Goal: Task Accomplishment & Management: Use online tool/utility

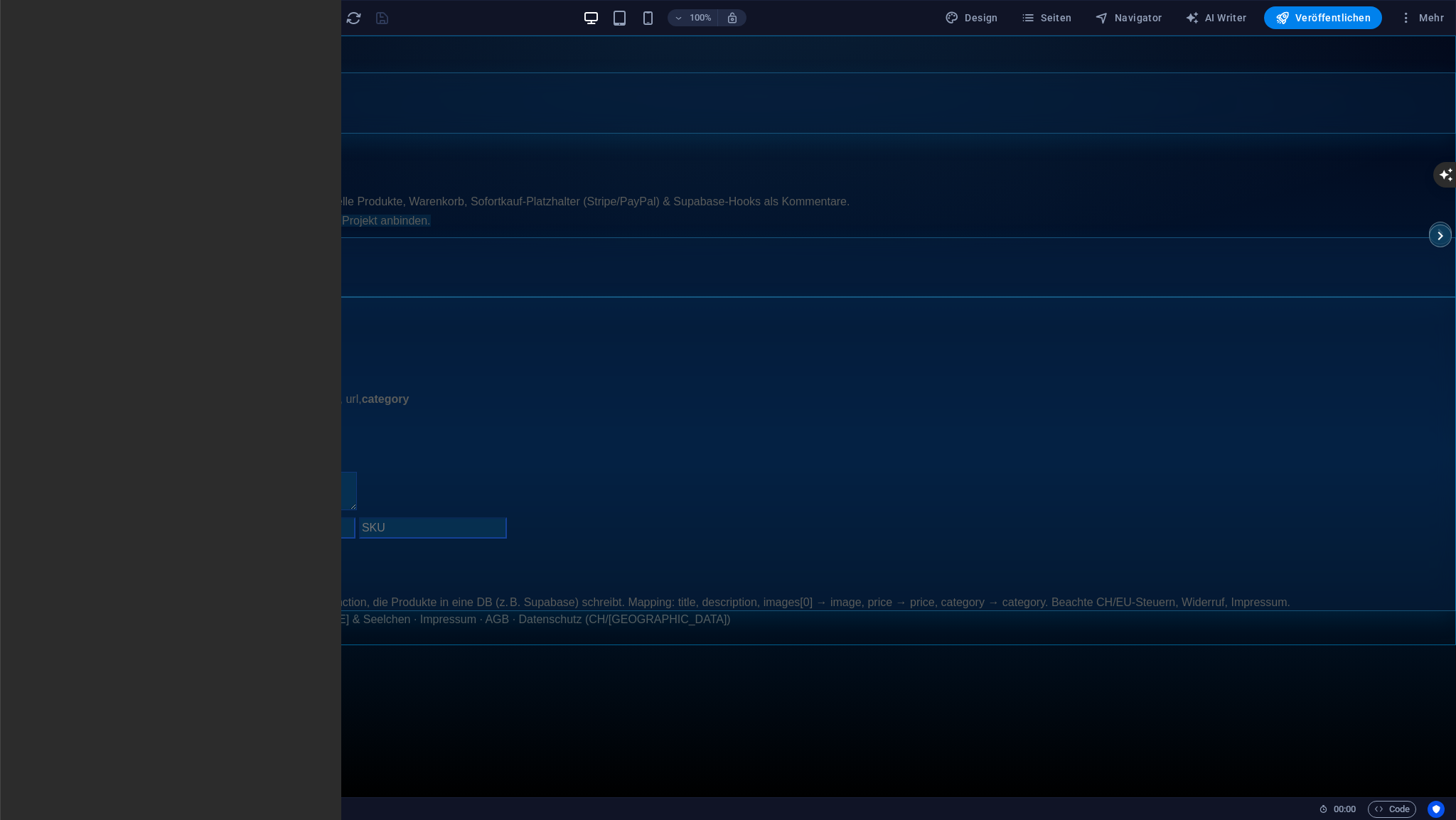
click at [96, 42] on span "HTML" at bounding box center [90, 43] width 23 height 8
click at [96, 41] on span "HTML" at bounding box center [90, 43] width 23 height 8
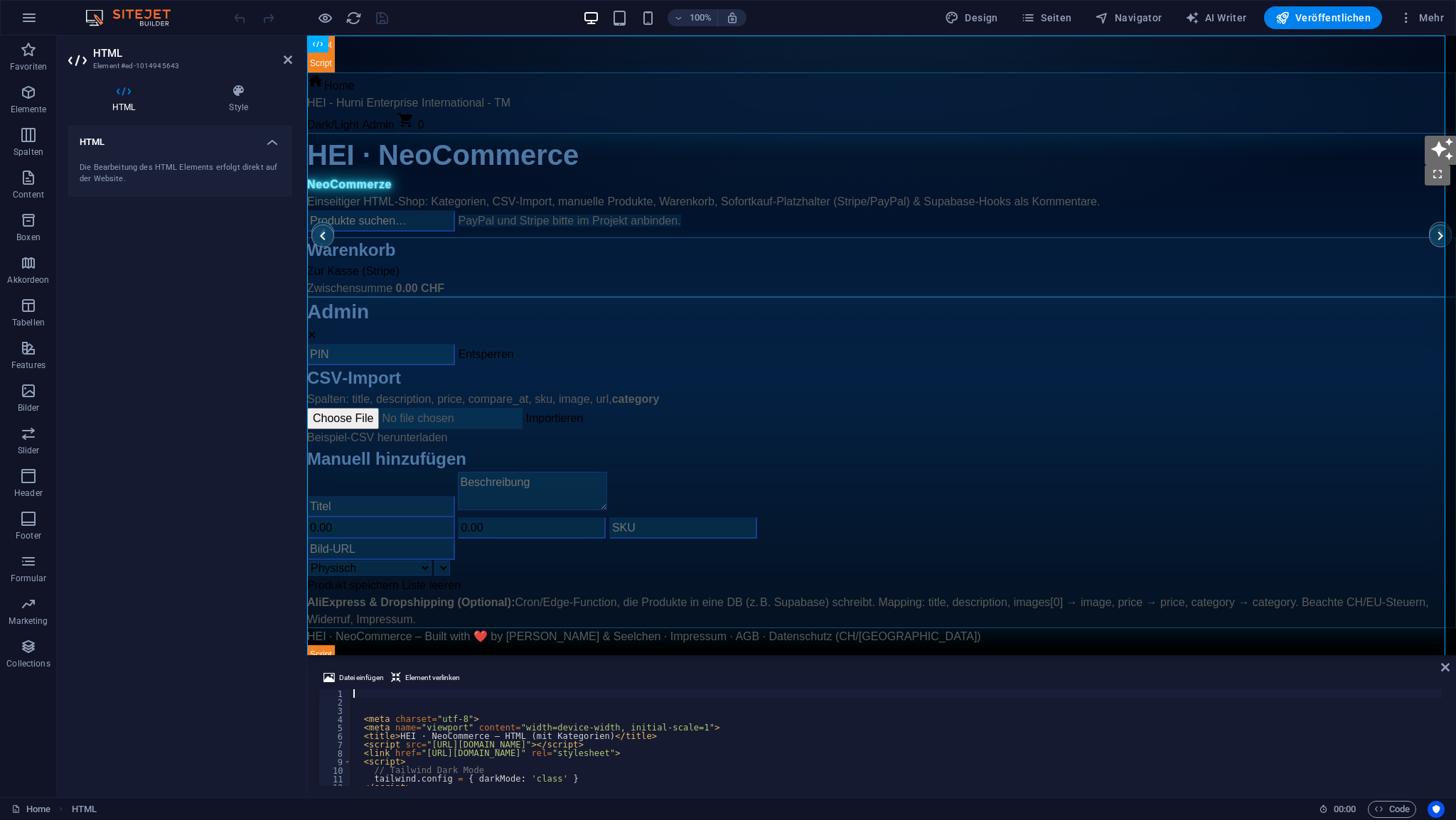
click at [376, 692] on div "< meta charset = "utf-8" > < meta name = "viewport" content = "width=device-wid…" at bounding box center [1042, 744] width 1385 height 111
click at [386, 702] on div "< meta charset = "utf-8" > < meta name = "viewport" content = "width=device-wid…" at bounding box center [1042, 744] width 1385 height 111
click at [386, 709] on div "< meta charset = "utf-8" > < meta name = "viewport" content = "width=device-wid…" at bounding box center [1042, 744] width 1385 height 111
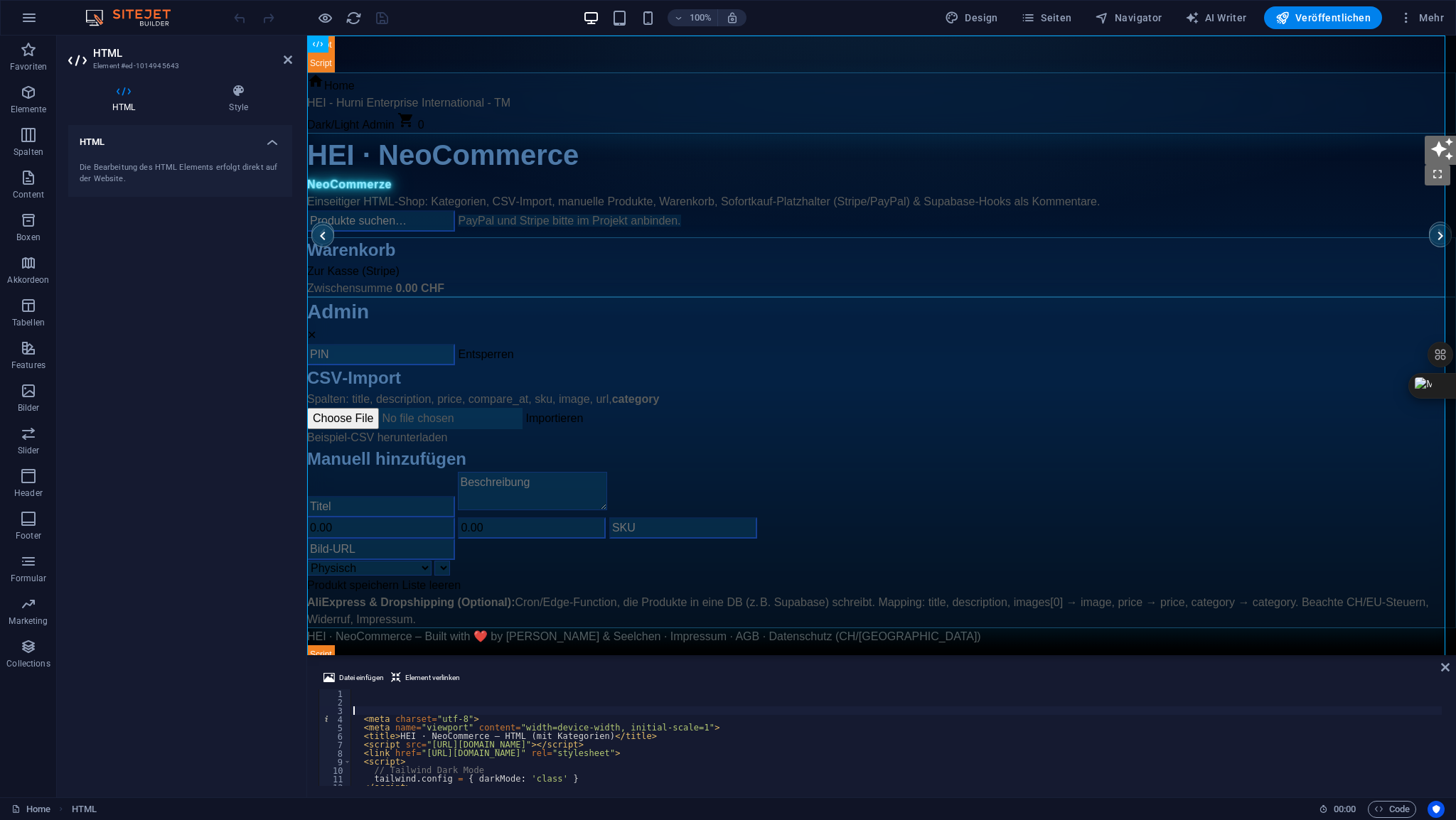
click at [386, 709] on div "< meta charset = "utf-8" > < meta name = "viewport" content = "width=device-wid…" at bounding box center [1042, 744] width 1385 height 111
type textarea "<meta charset="utf-8">"
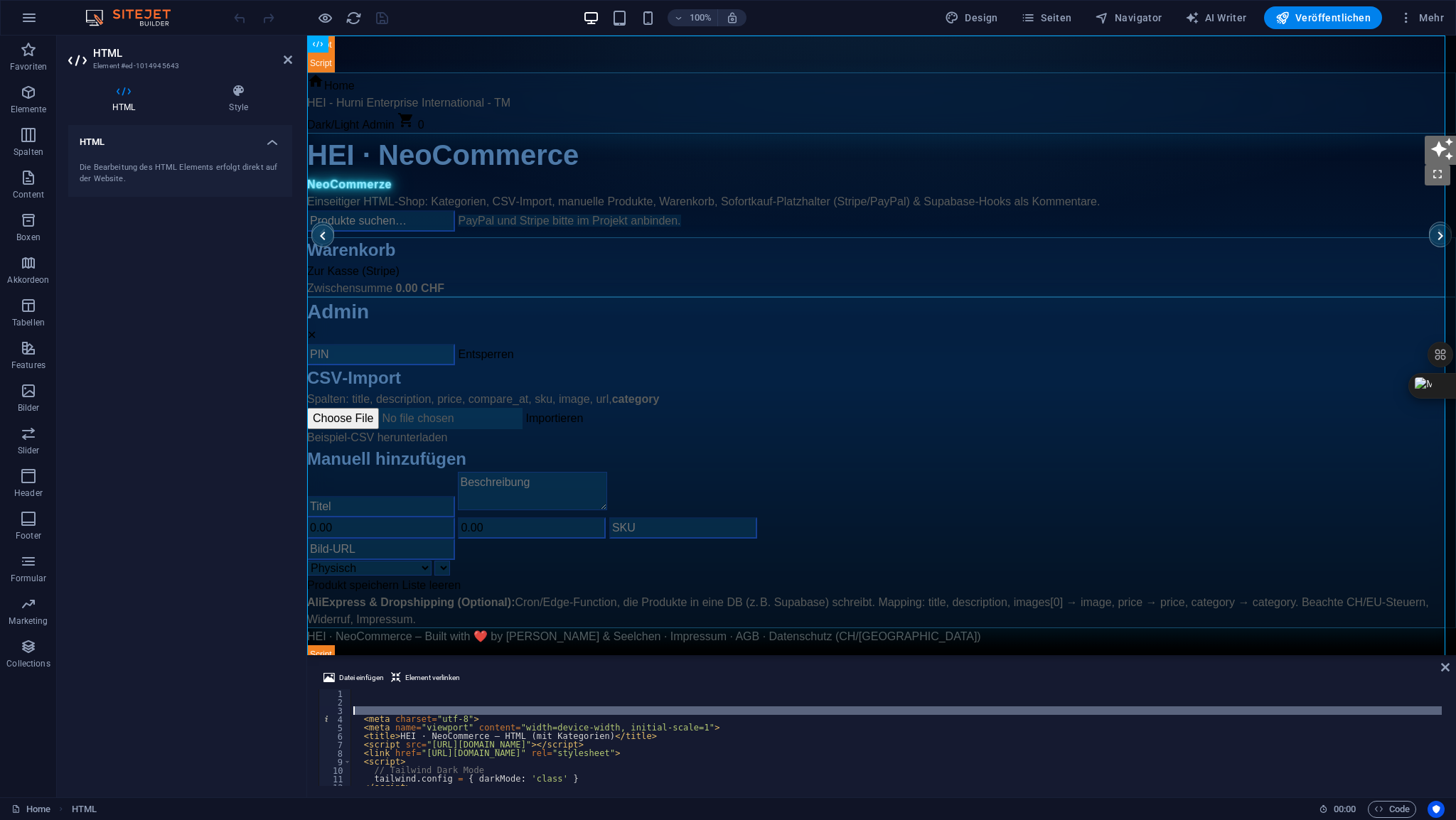
click at [386, 709] on div "< meta charset = "utf-8" > < meta name = "viewport" content = "width=device-wid…" at bounding box center [1042, 744] width 1385 height 111
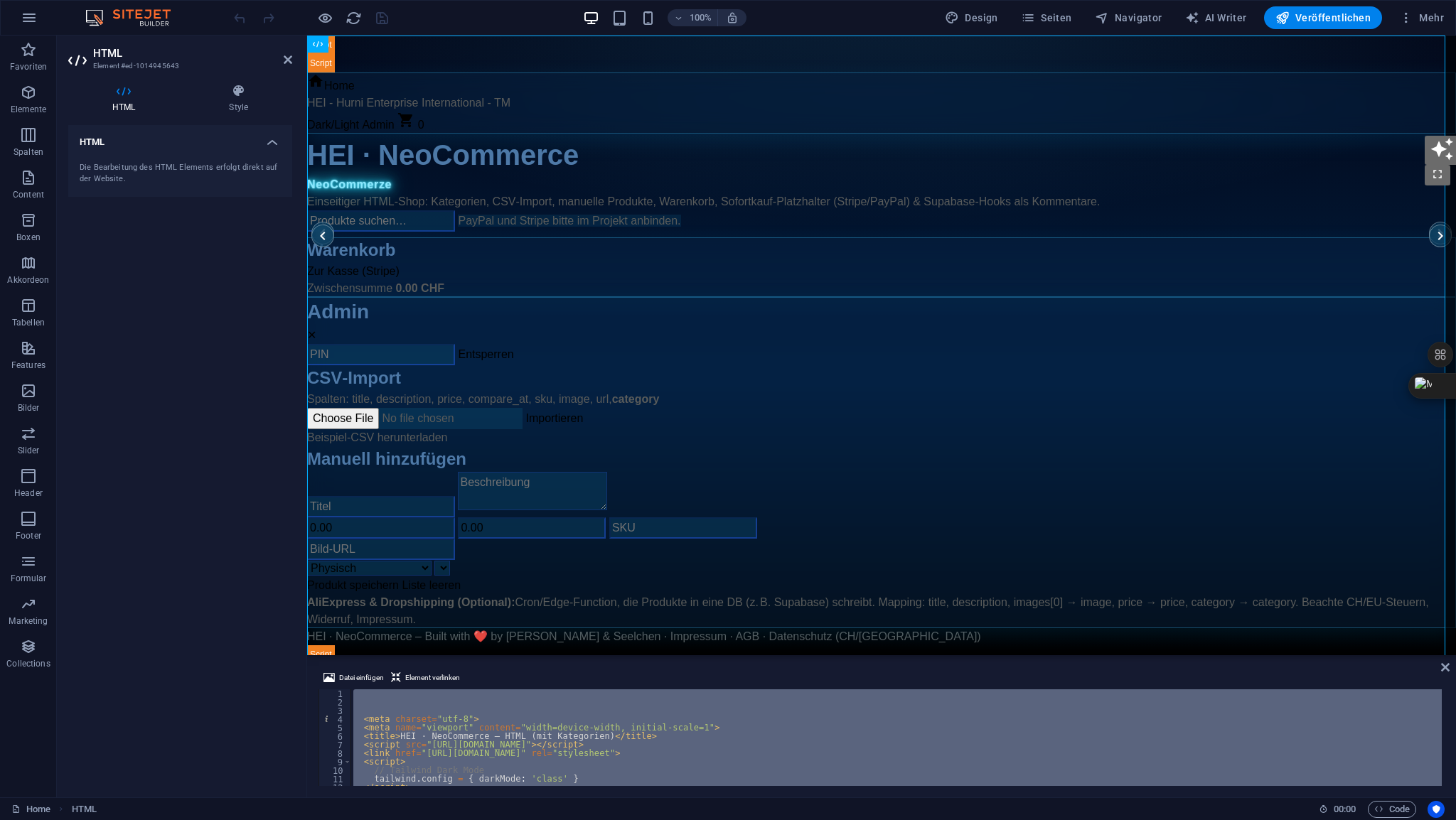
type textarea "**********"
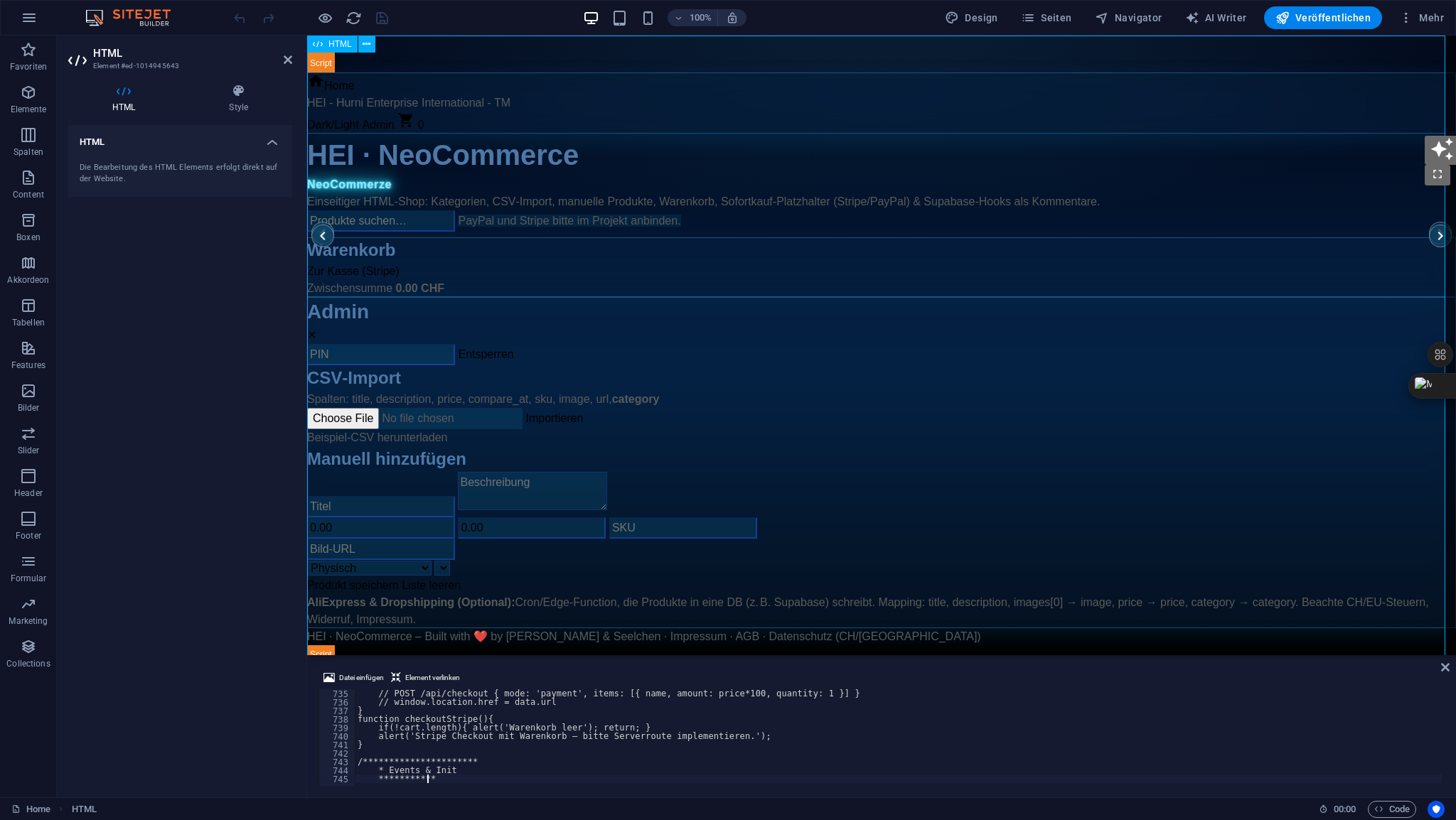
scroll to position [6262, 0]
click at [288, 60] on icon at bounding box center [287, 59] width 8 height 12
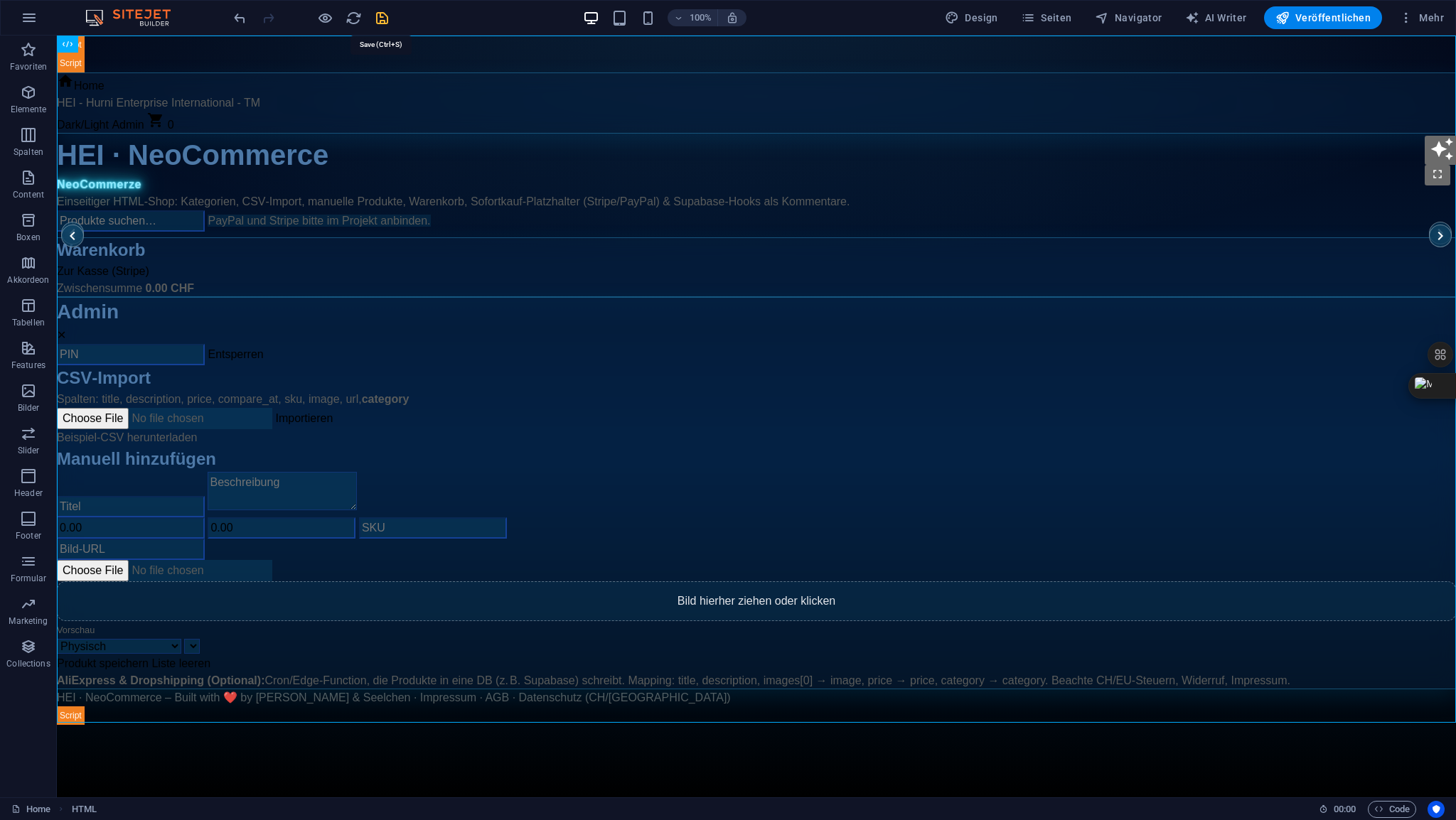
click at [381, 22] on icon "save" at bounding box center [382, 18] width 16 height 16
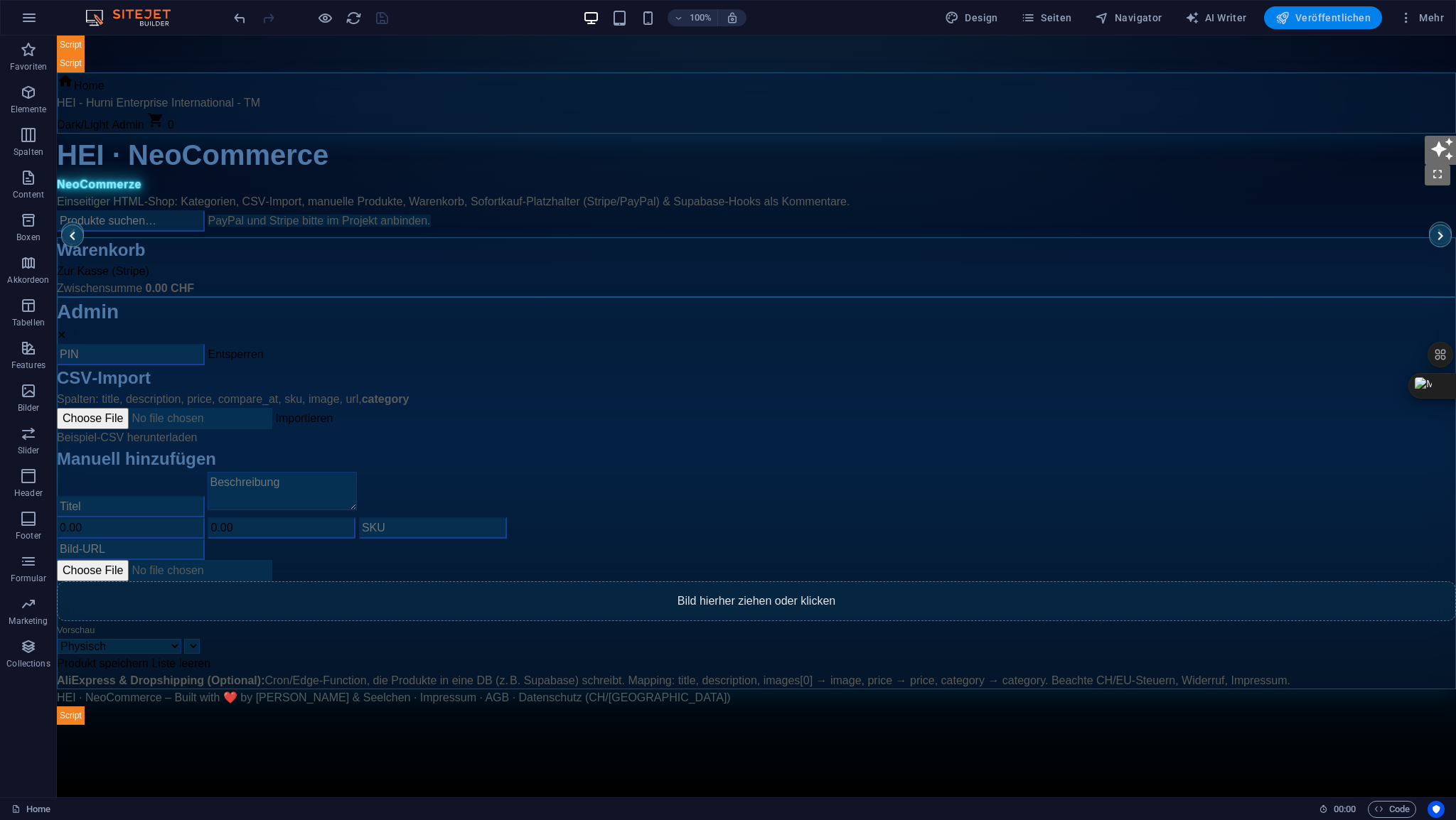
click at [1315, 19] on span "Veröffentlichen" at bounding box center [1323, 18] width 96 height 14
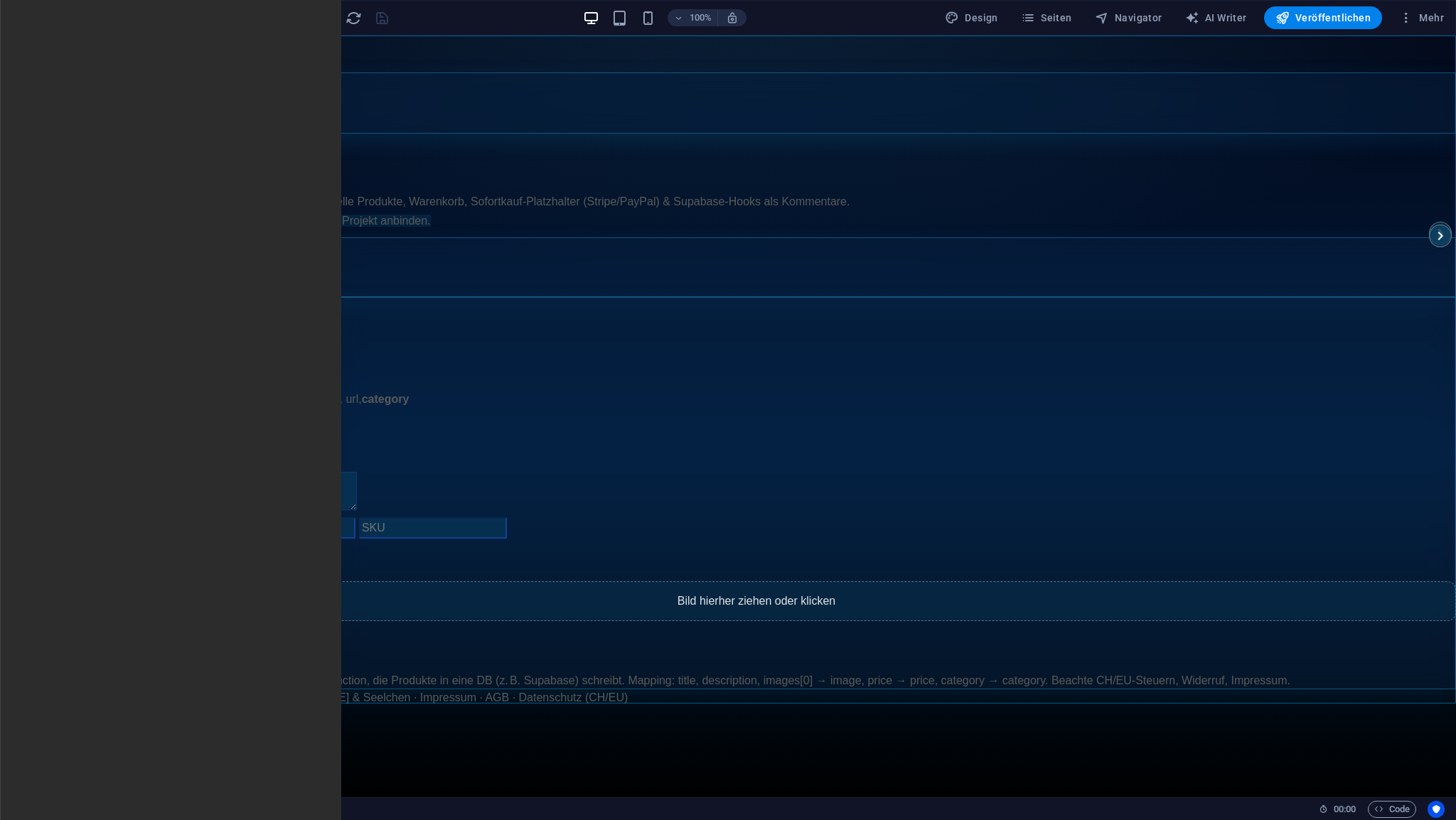
click at [89, 48] on span "HTML" at bounding box center [90, 43] width 23 height 8
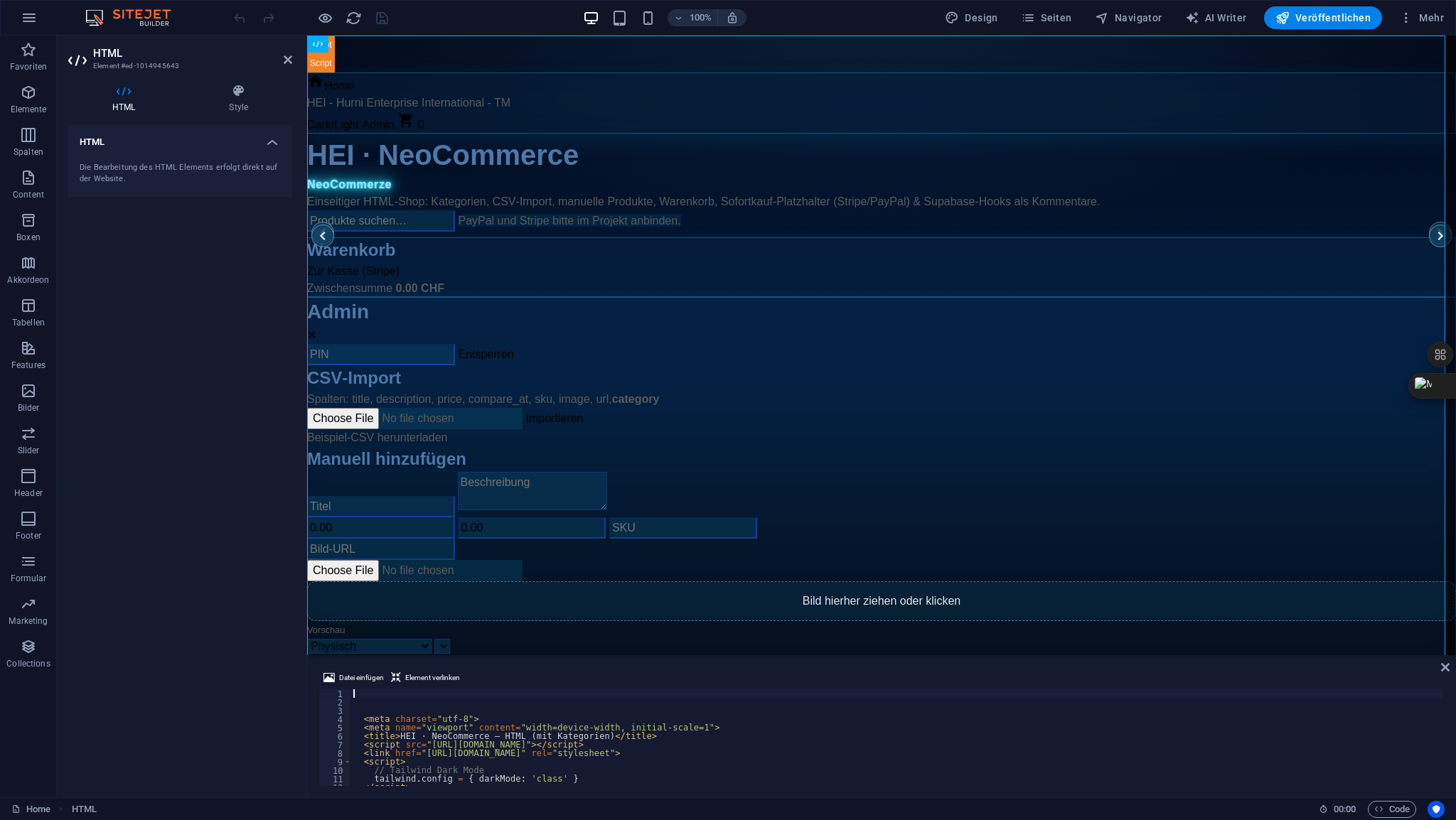
click at [381, 696] on div "< meta charset = "utf-8" > < meta name = "viewport" content = "width=device-wid…" at bounding box center [1042, 744] width 1385 height 111
type textarea "</html> </script>"
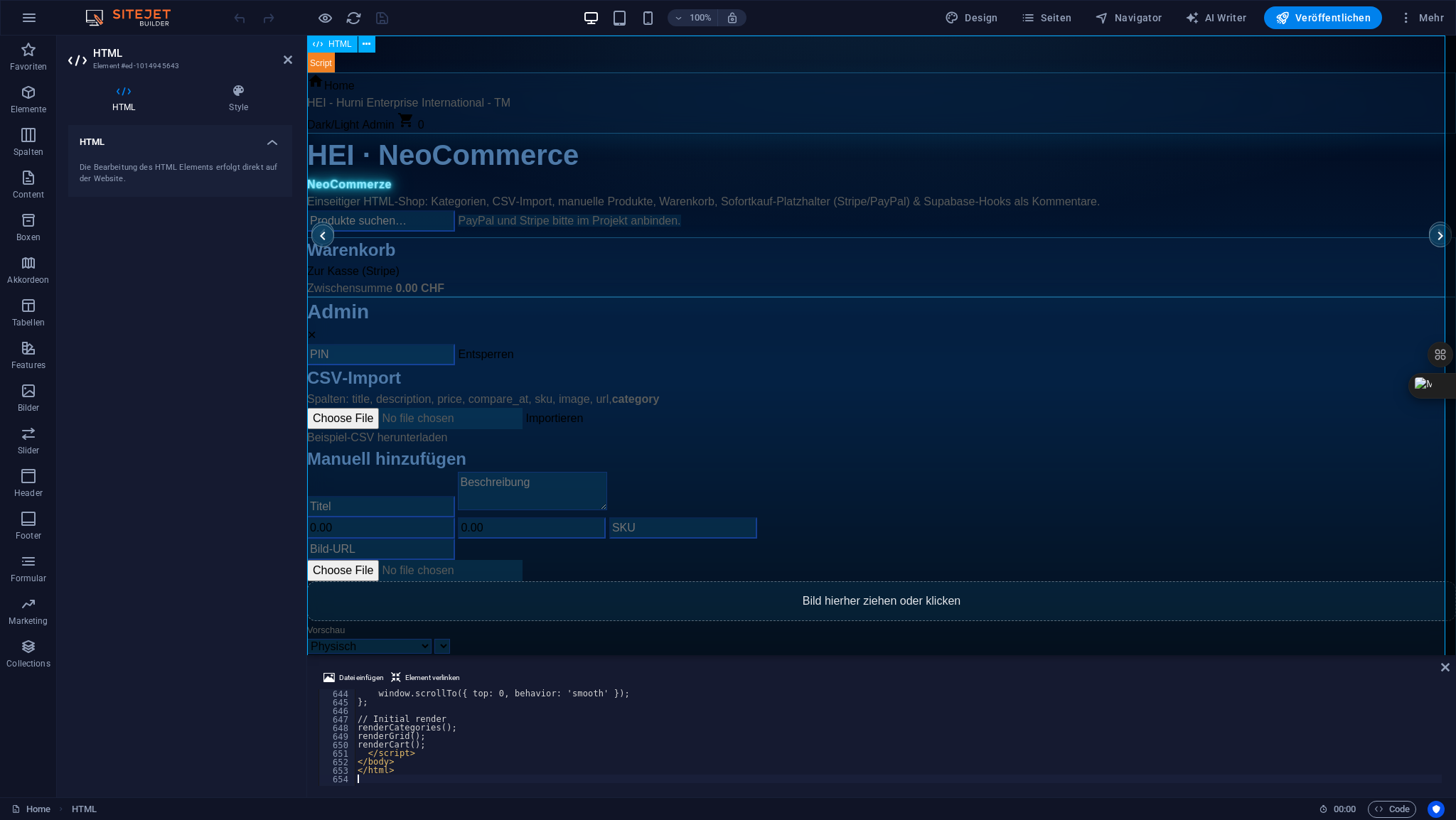
scroll to position [5485, 0]
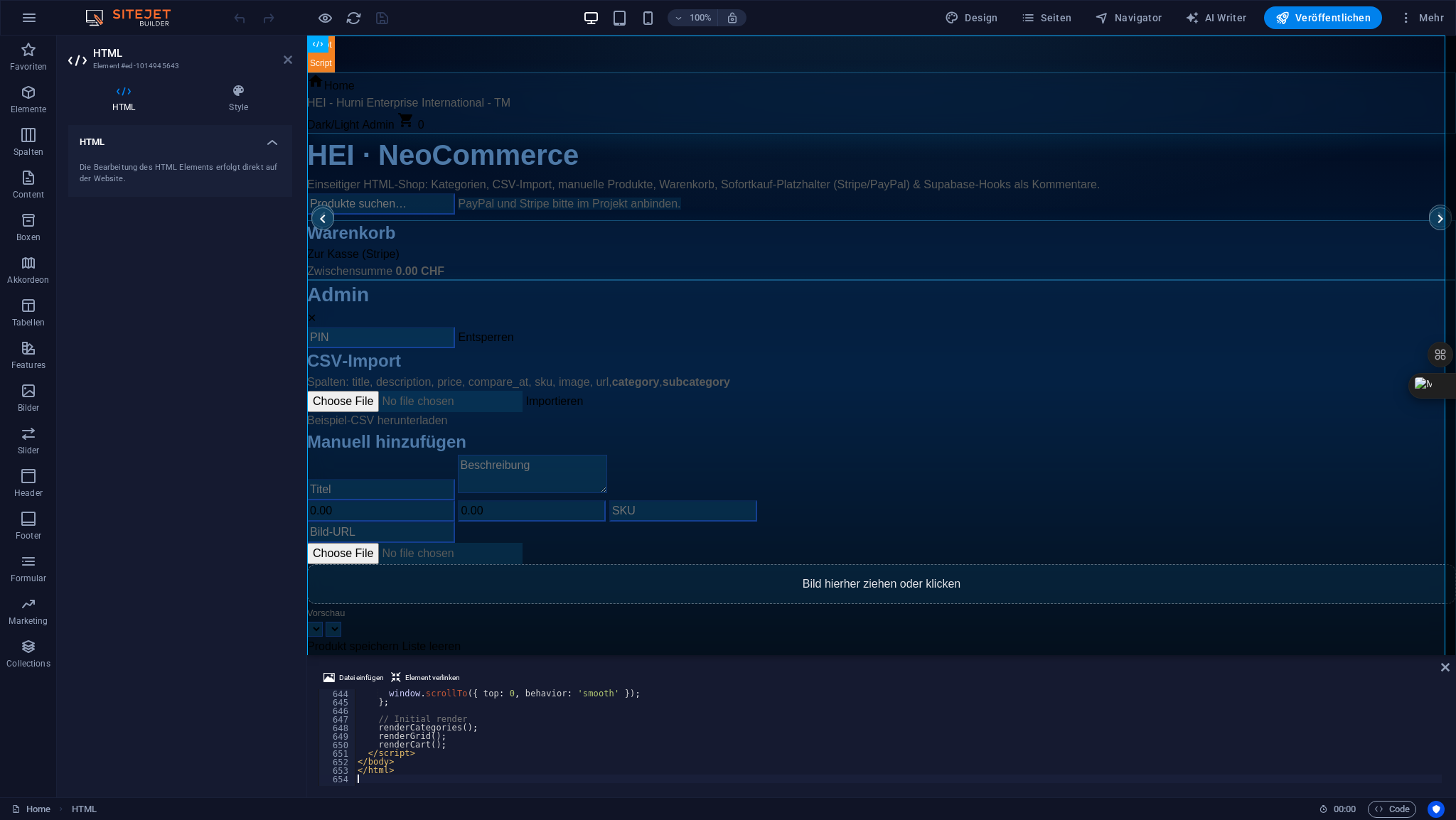
click at [286, 56] on icon at bounding box center [287, 59] width 8 height 12
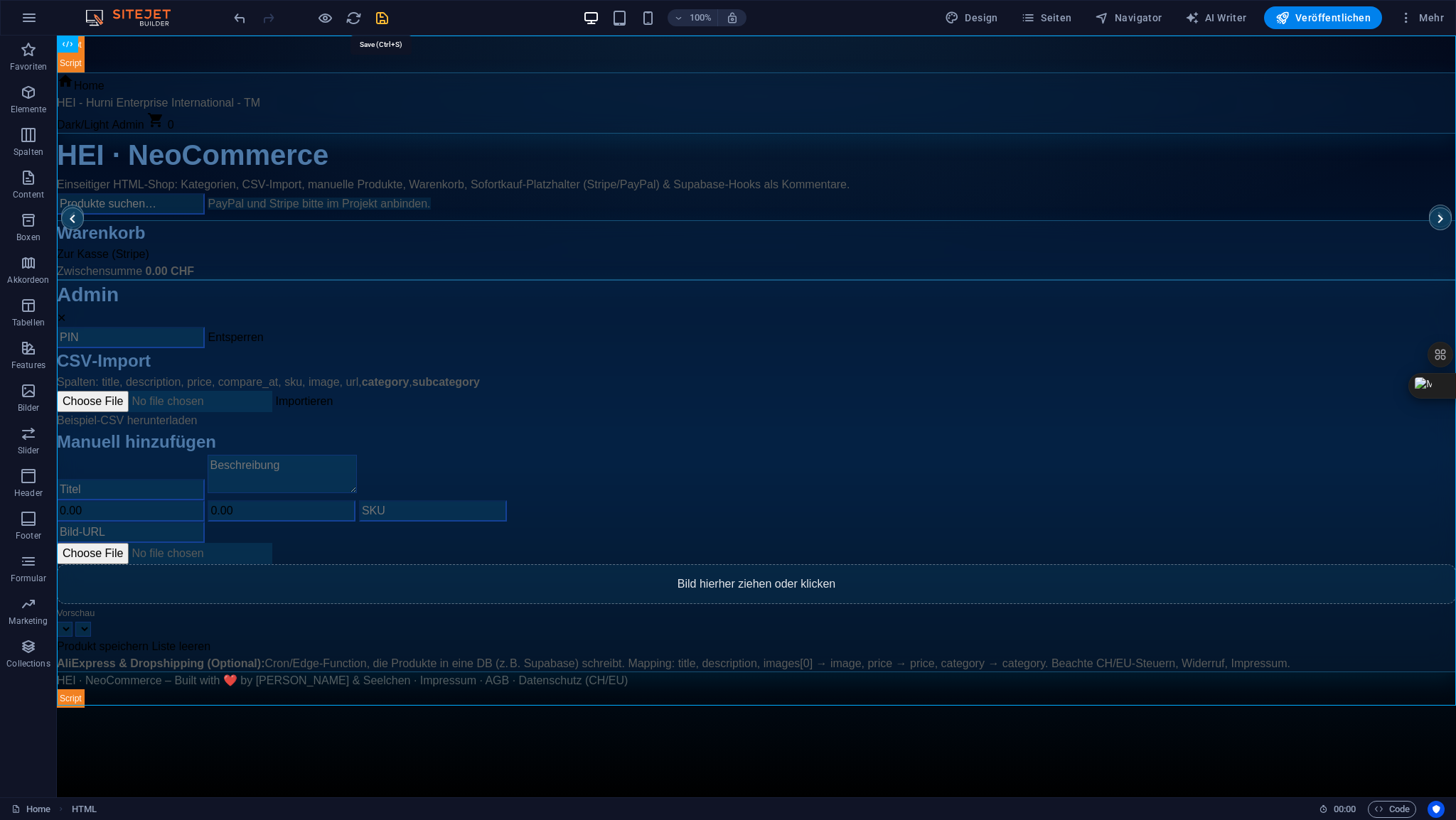
click at [379, 15] on icon "save" at bounding box center [382, 18] width 16 height 16
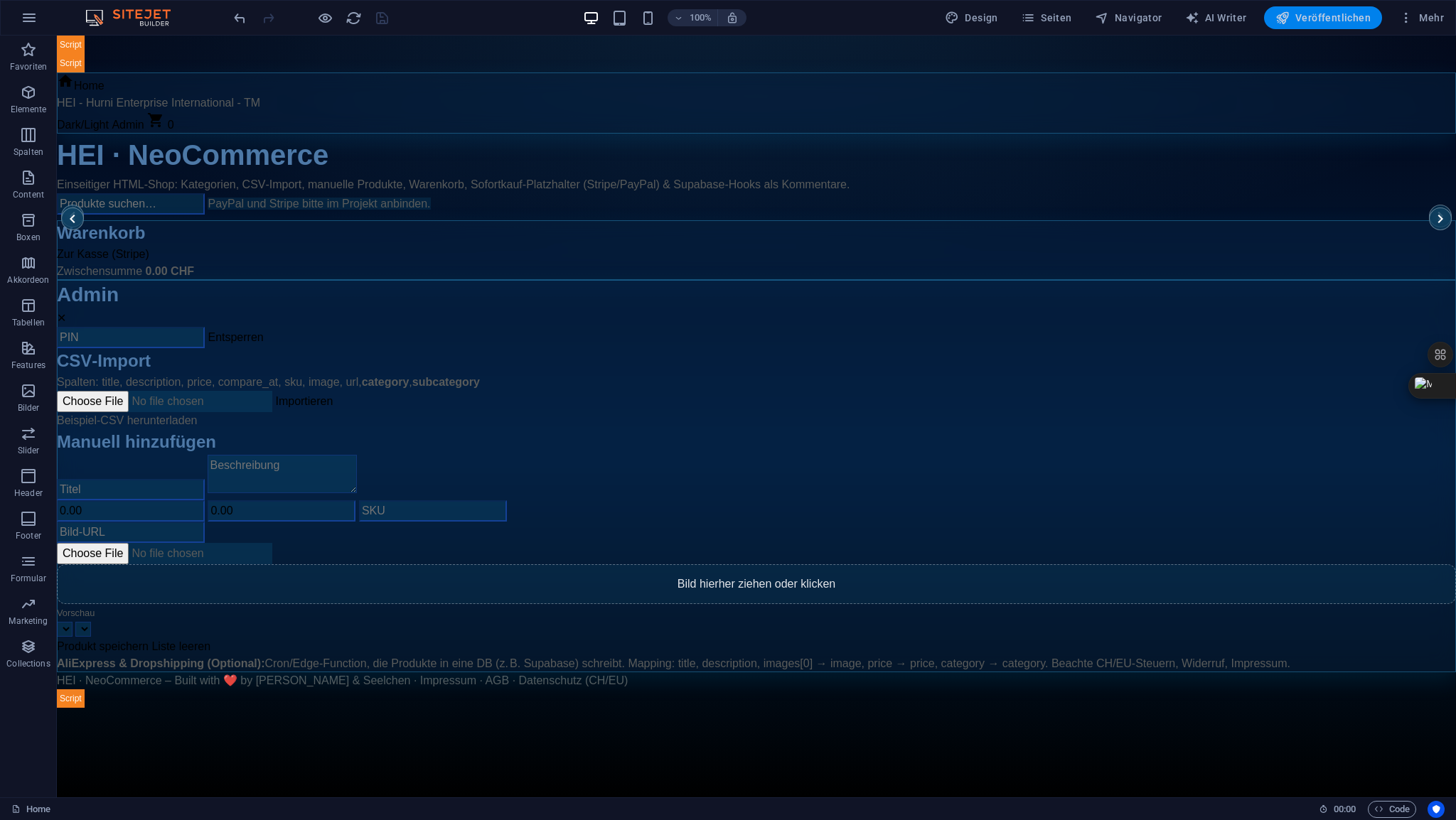
click at [1315, 21] on span "Veröffentlichen" at bounding box center [1323, 18] width 96 height 14
click at [94, 43] on span "HTML" at bounding box center [90, 43] width 23 height 8
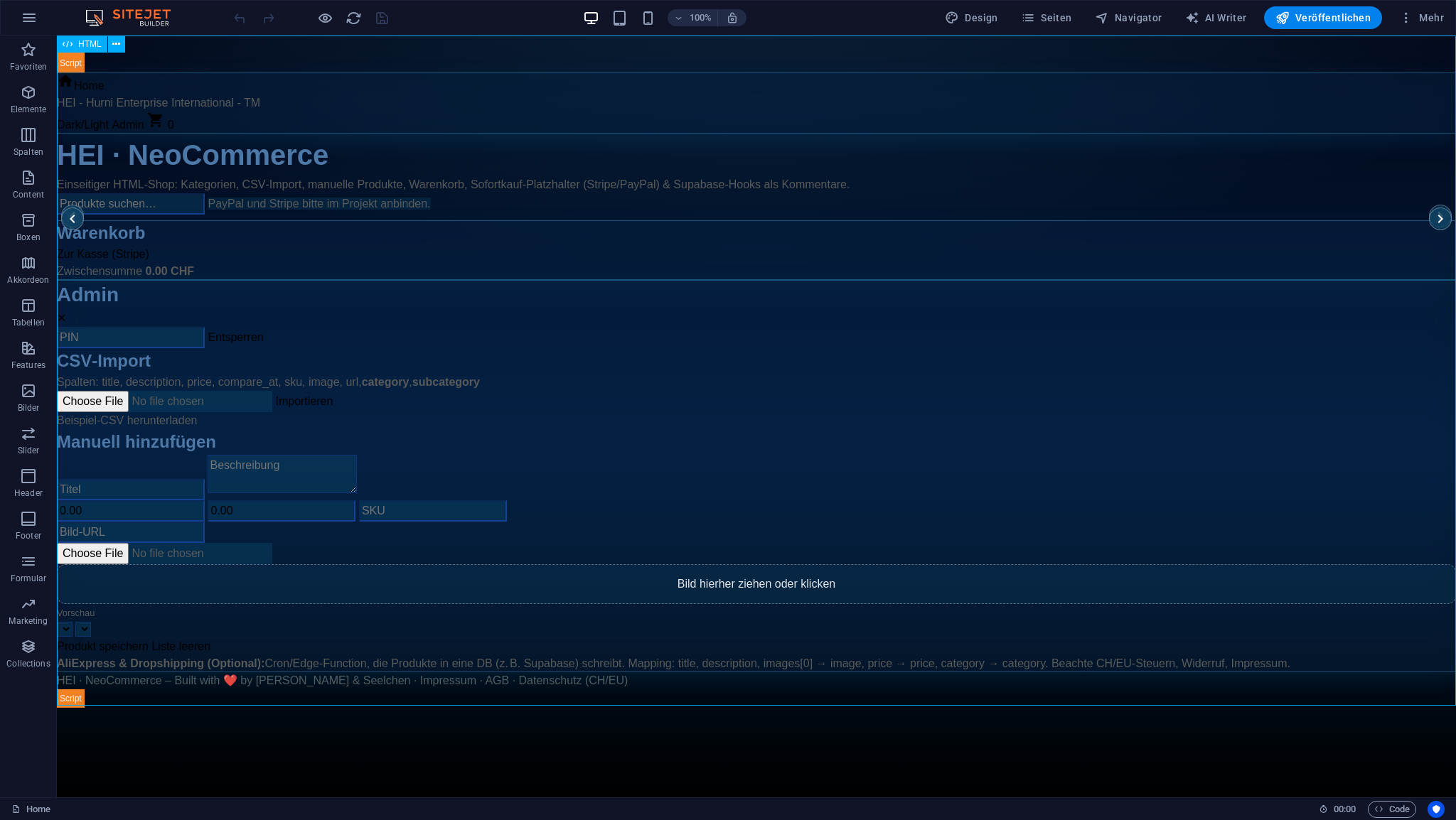
click at [94, 43] on span "HTML" at bounding box center [90, 43] width 23 height 8
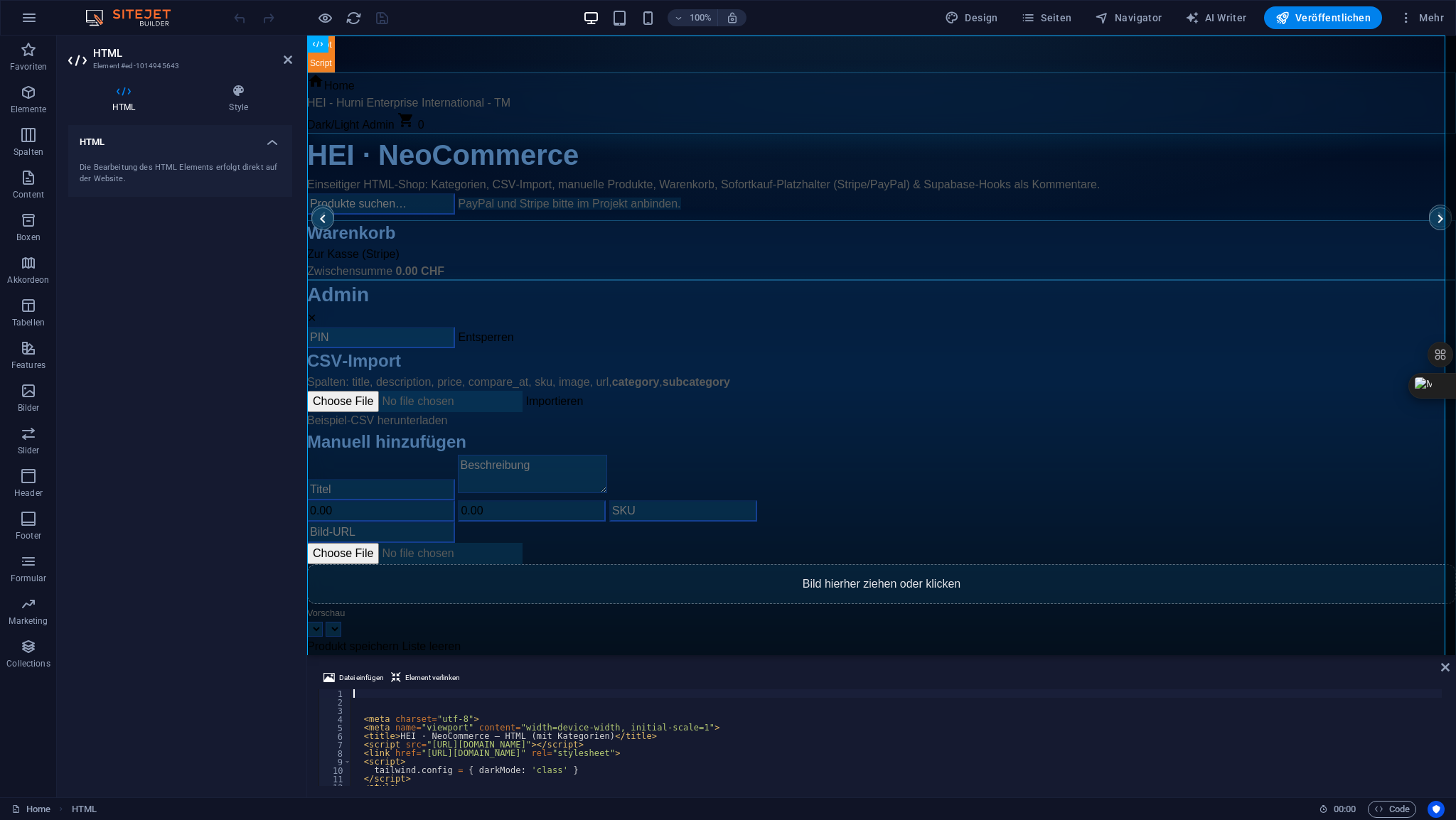
click at [372, 692] on div "< meta charset = "utf-8" > < meta name = "viewport" content = "width=device-wid…" at bounding box center [1042, 744] width 1385 height 111
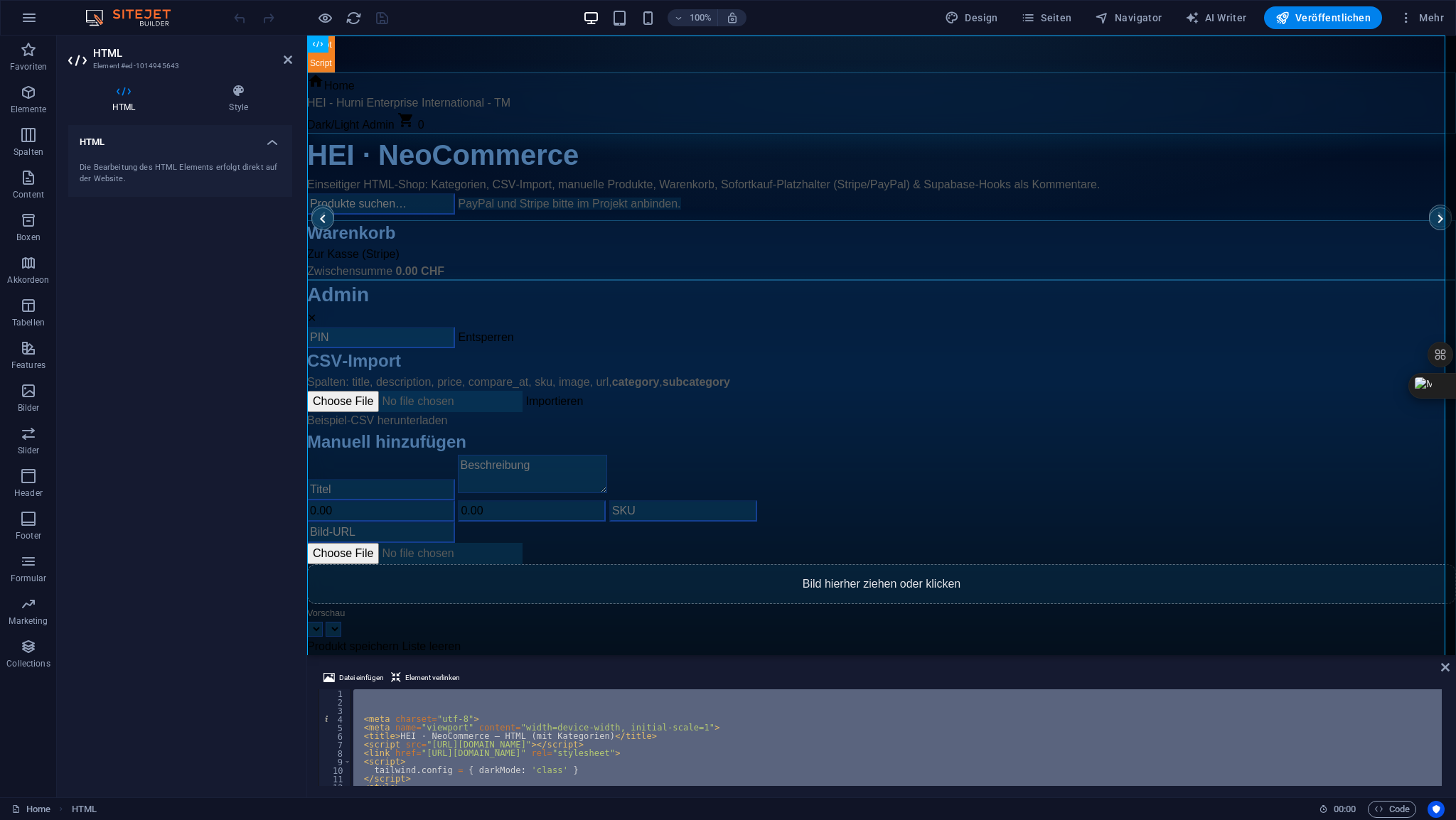
type textarea "docume"
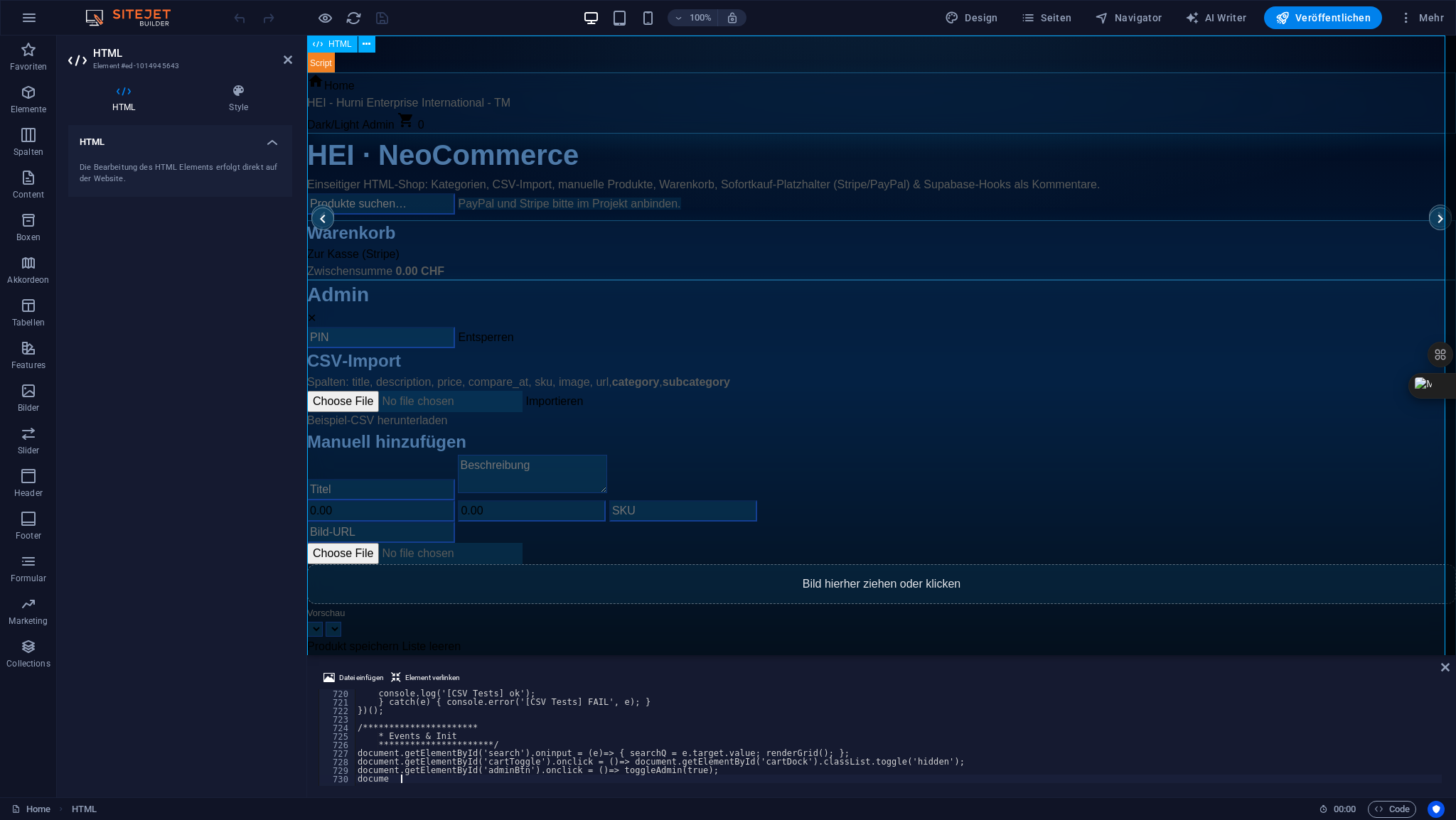
scroll to position [6134, 0]
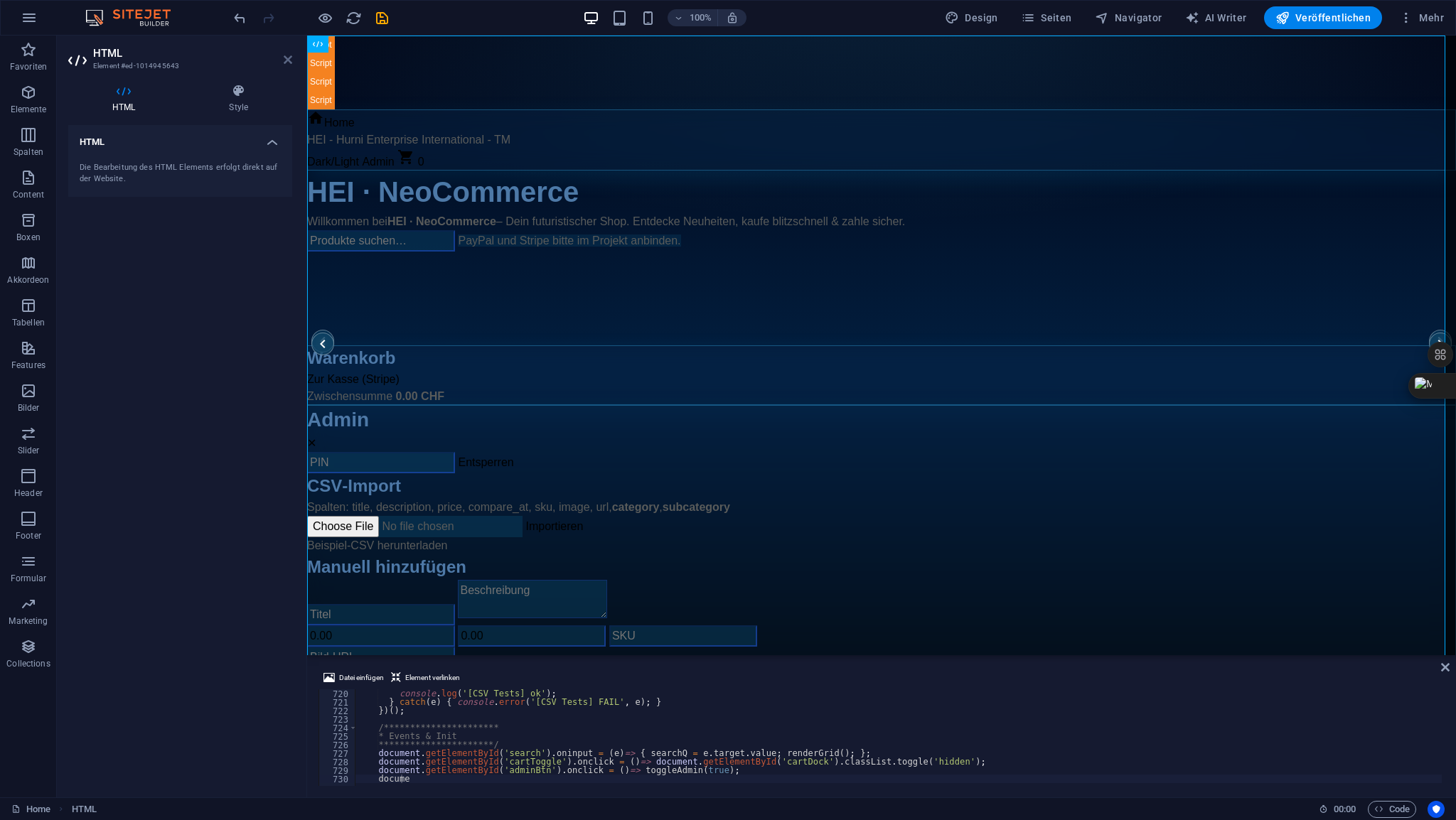
click at [291, 59] on icon at bounding box center [287, 59] width 8 height 12
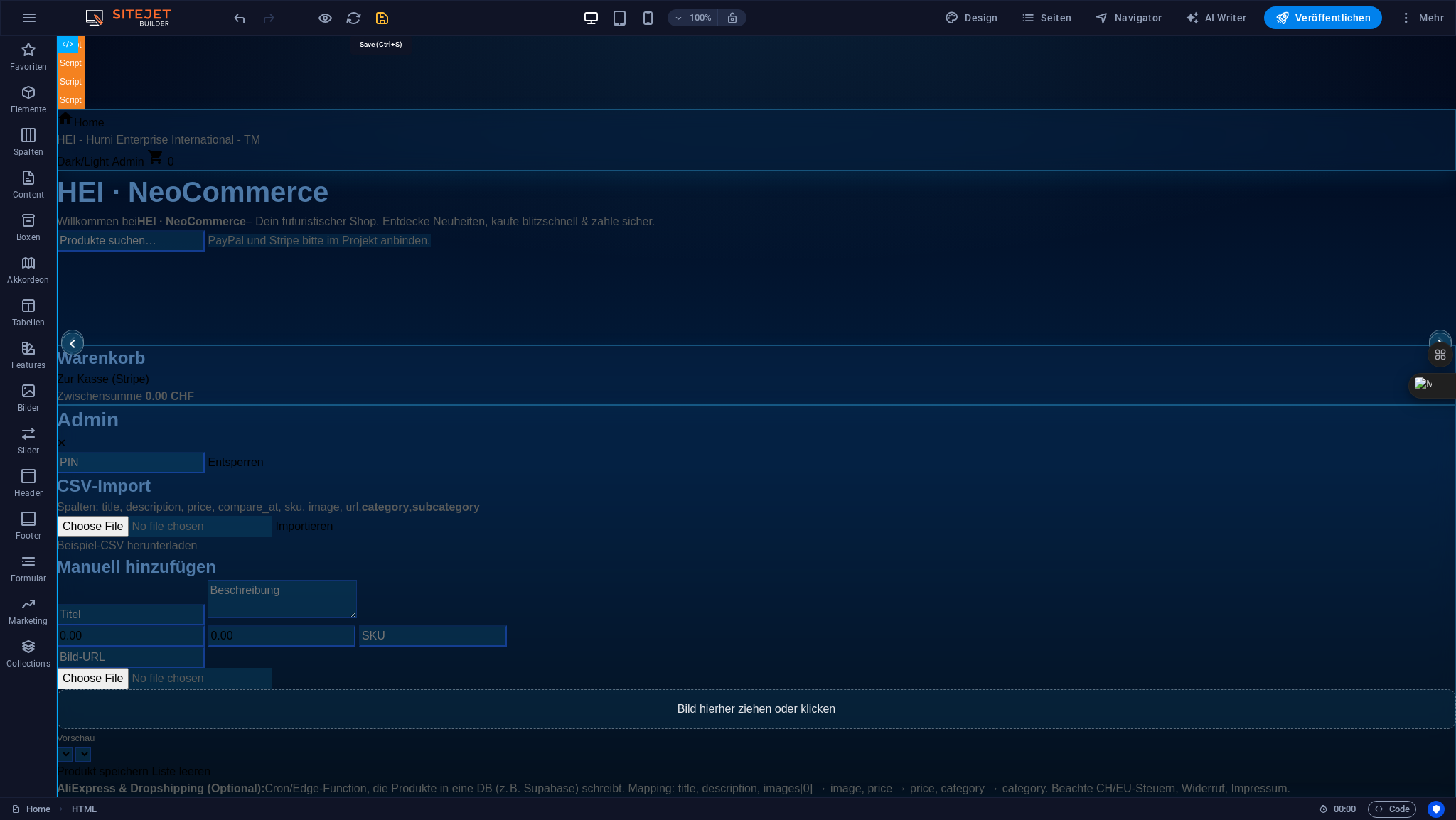
click at [381, 23] on icon "save" at bounding box center [382, 18] width 16 height 16
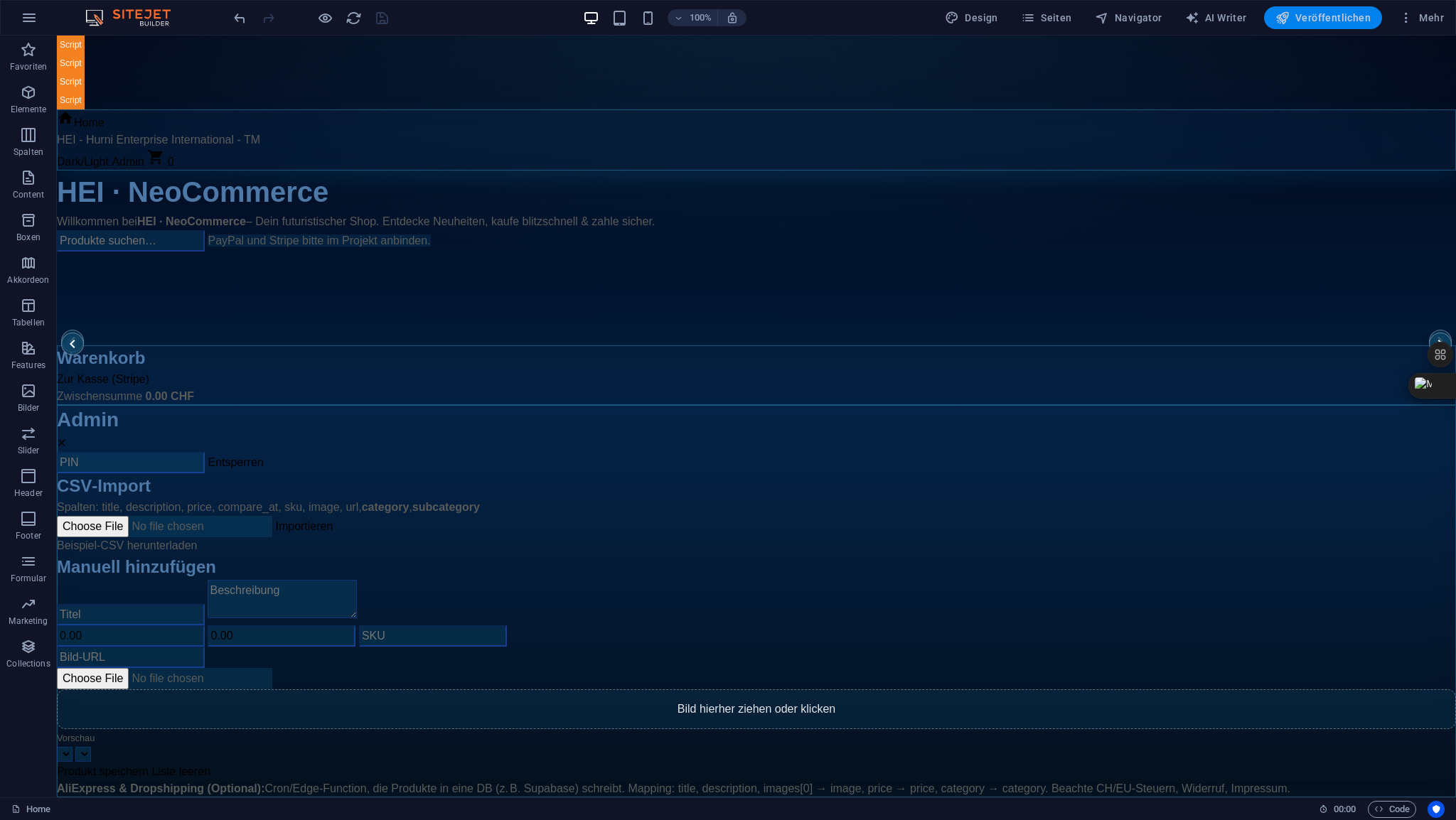
click at [1312, 22] on span "Veröffentlichen" at bounding box center [1323, 18] width 96 height 14
click at [94, 44] on span "HTML" at bounding box center [90, 43] width 23 height 8
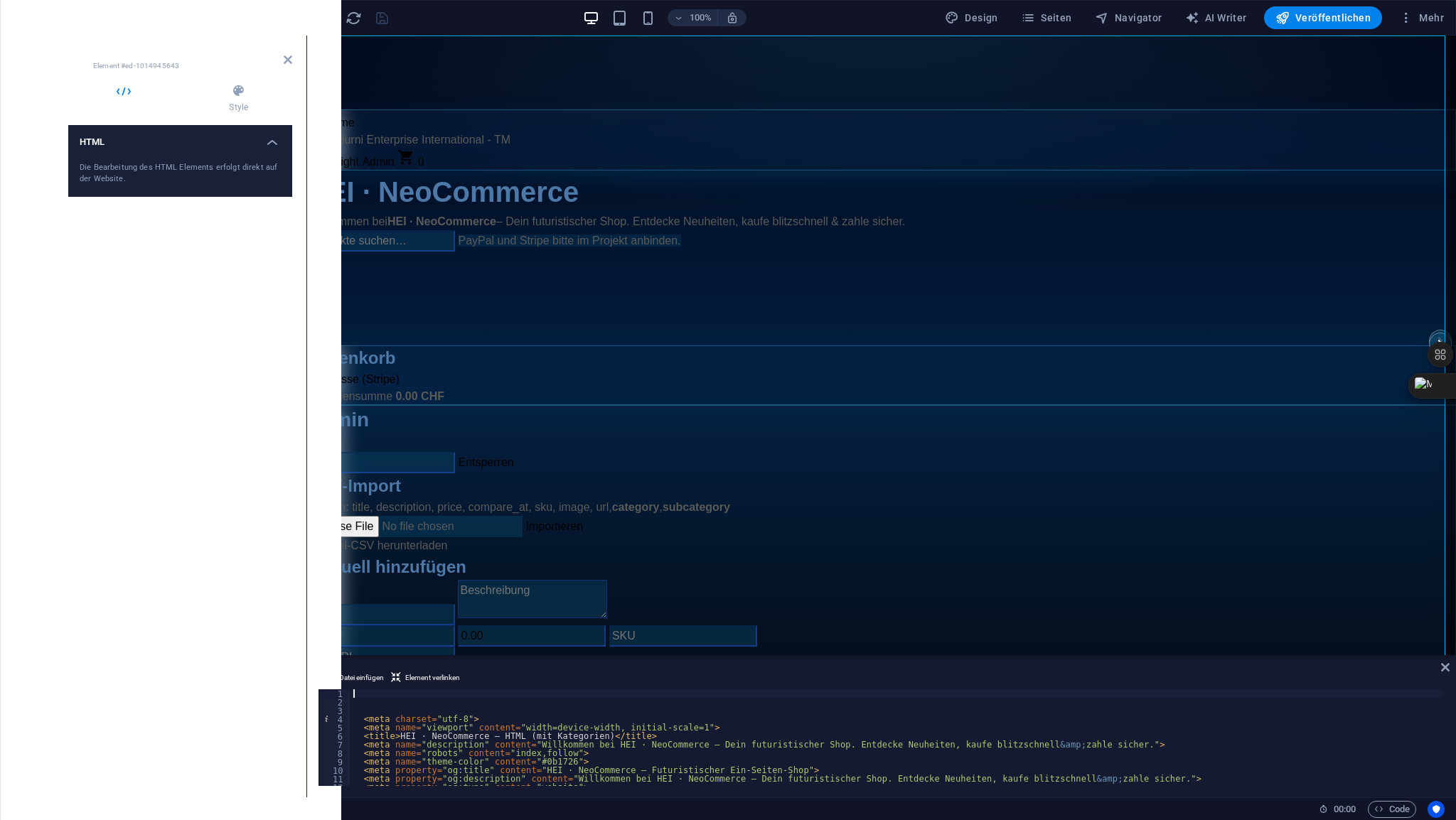
click at [384, 693] on div "< meta charset = "utf-8" > < meta name = "viewport" content = "width=device-wid…" at bounding box center [1042, 744] width 1385 height 111
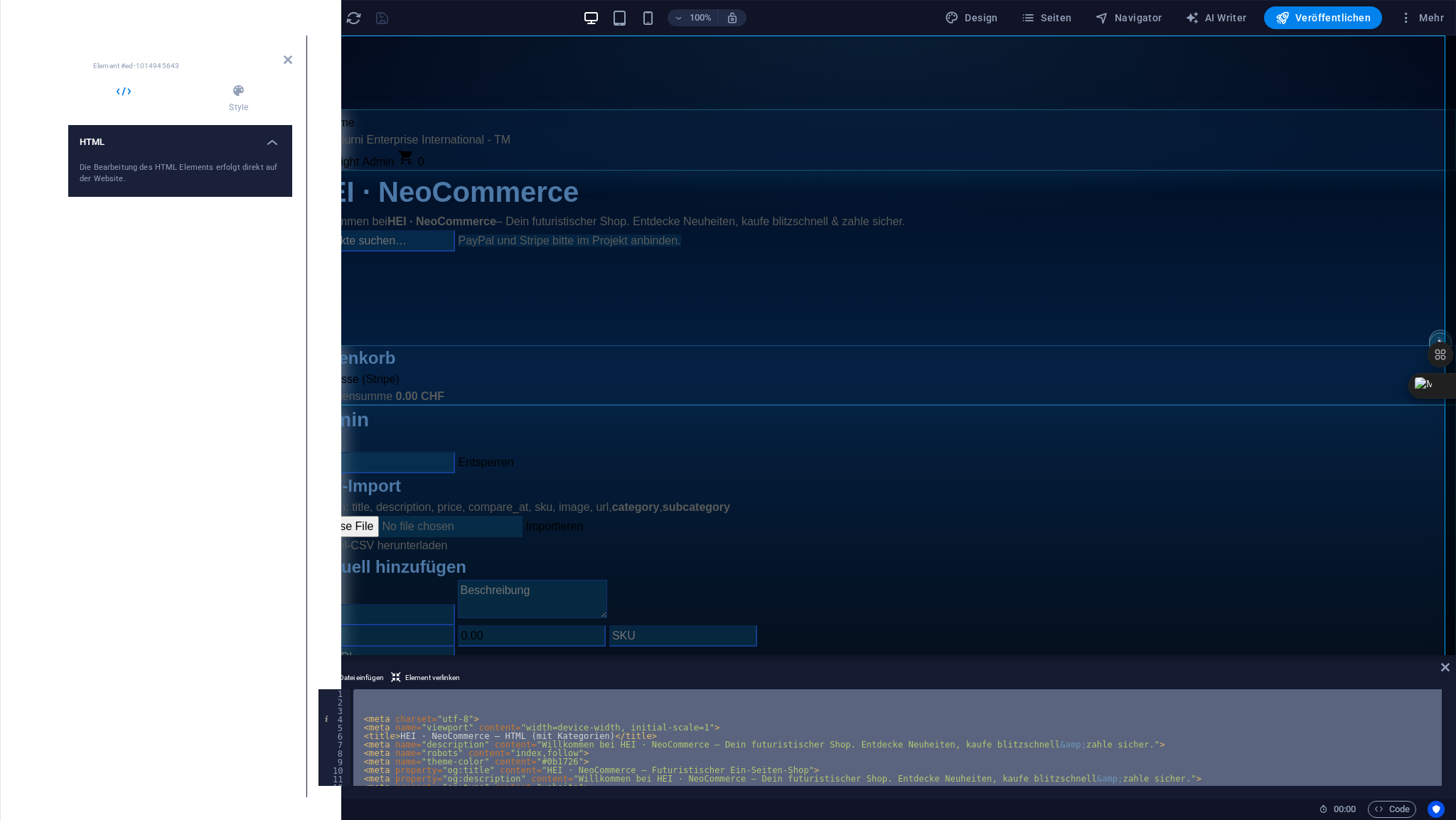
type textarea "docume"
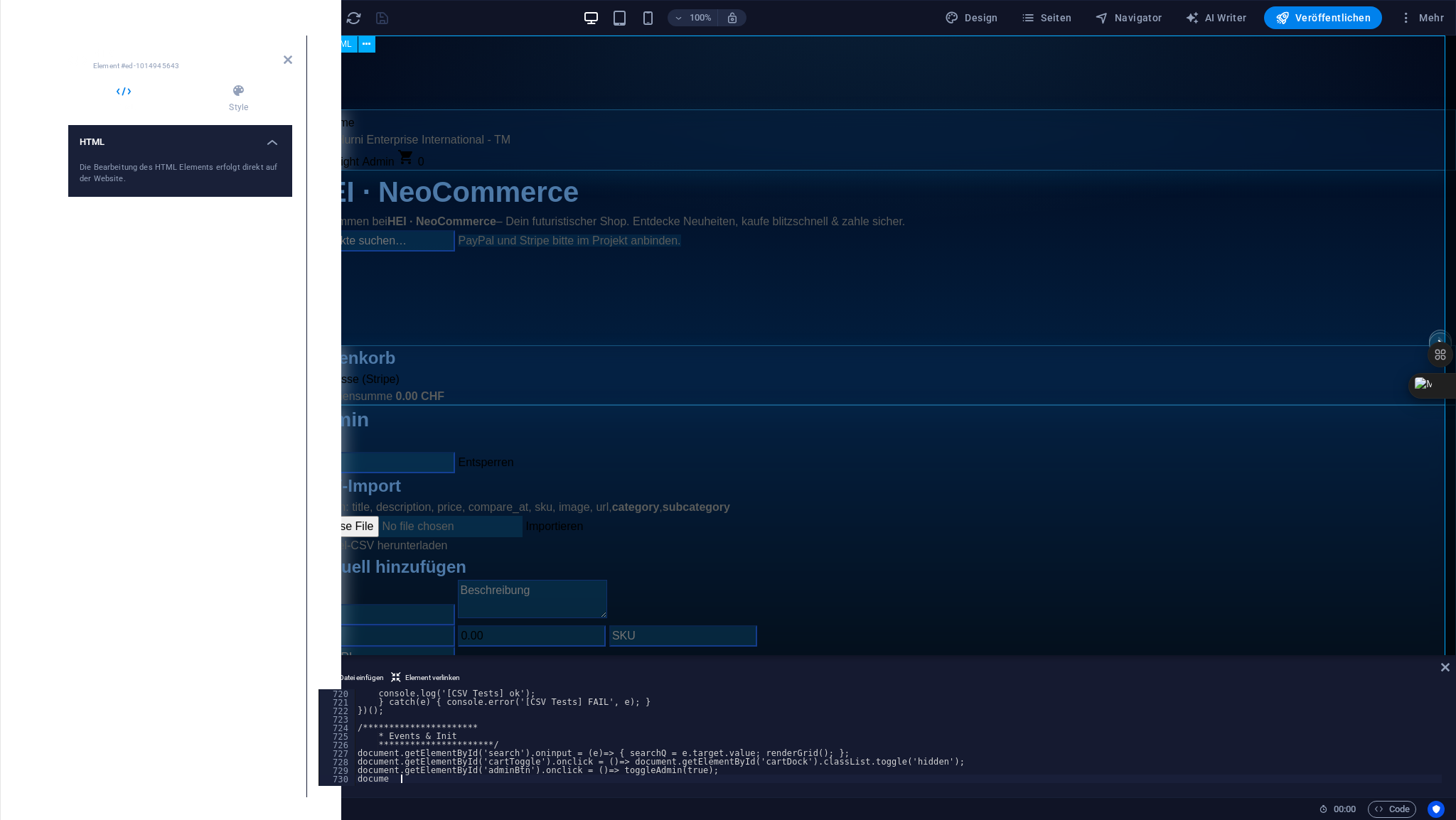
scroll to position [6134, 0]
click at [287, 63] on icon at bounding box center [287, 59] width 8 height 12
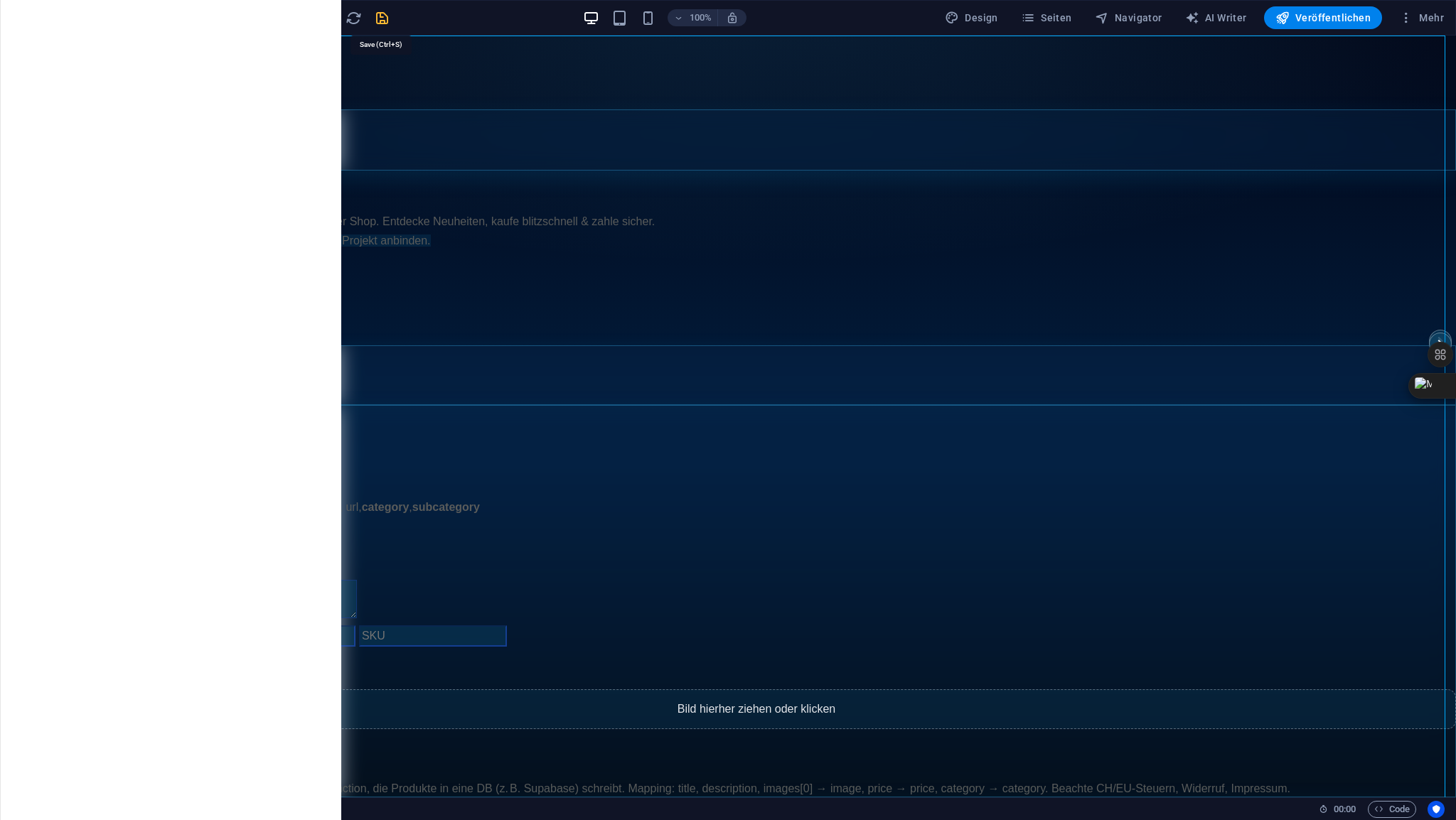
click at [376, 21] on icon "save" at bounding box center [382, 18] width 16 height 16
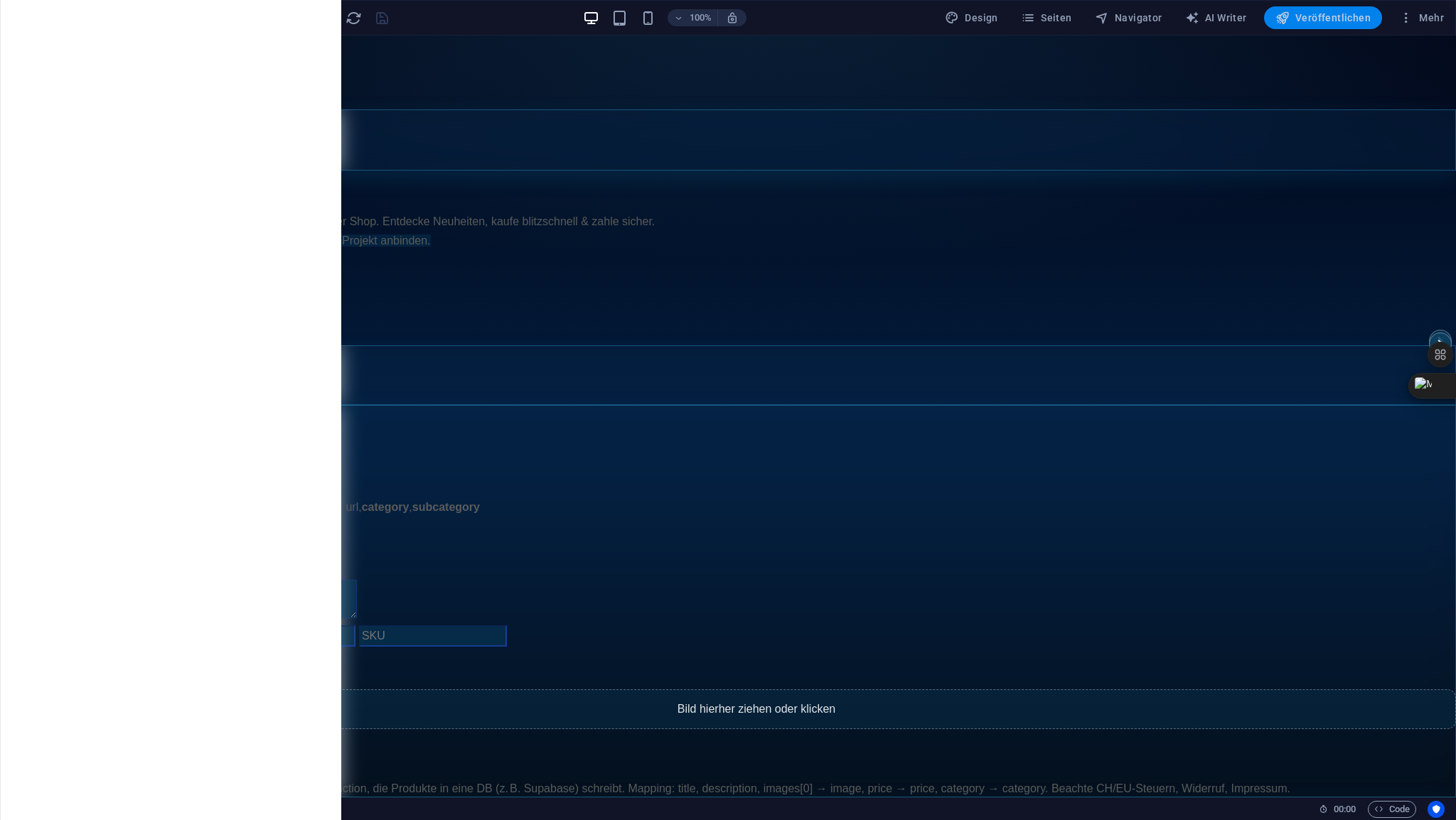
click at [1330, 18] on span "Veröffentlichen" at bounding box center [1323, 18] width 96 height 14
